Goal: Task Accomplishment & Management: Manage account settings

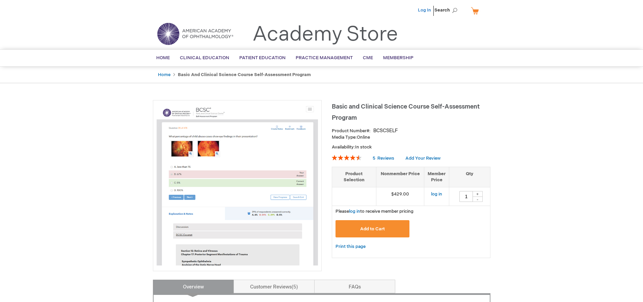
click at [425, 10] on link "Log In" at bounding box center [424, 9] width 13 height 5
click at [406, 12] on span "[PERSON_NAME]" at bounding box center [391, 9] width 37 height 5
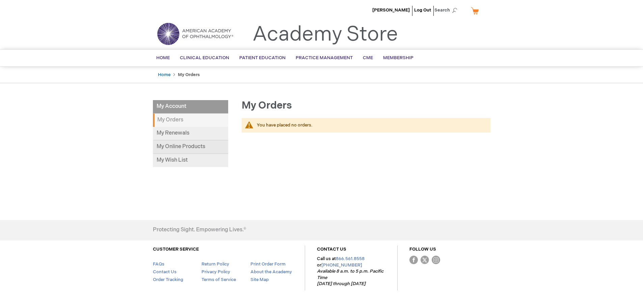
click at [180, 143] on link "My Online Products" at bounding box center [190, 147] width 75 height 14
